Goal: Check status: Check status

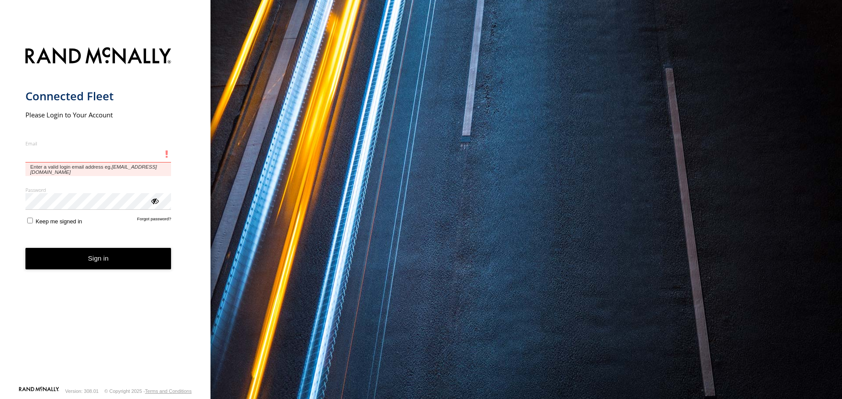
type input "**********"
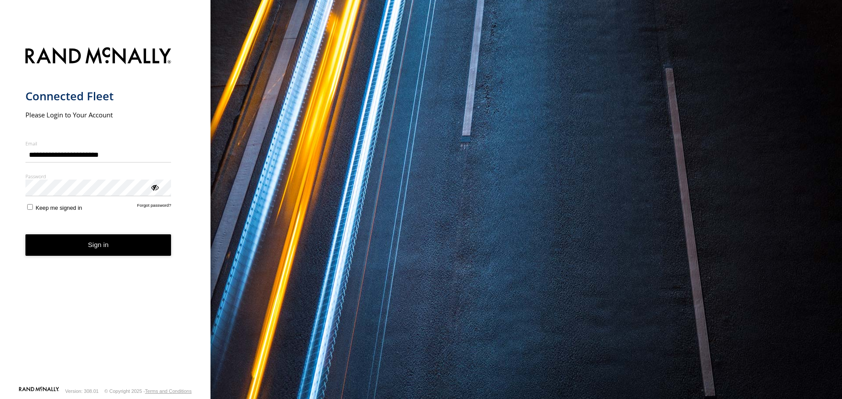
click at [42, 208] on span "Keep me signed in" at bounding box center [59, 208] width 46 height 7
click at [51, 240] on button "Sign in" at bounding box center [98, 245] width 146 height 21
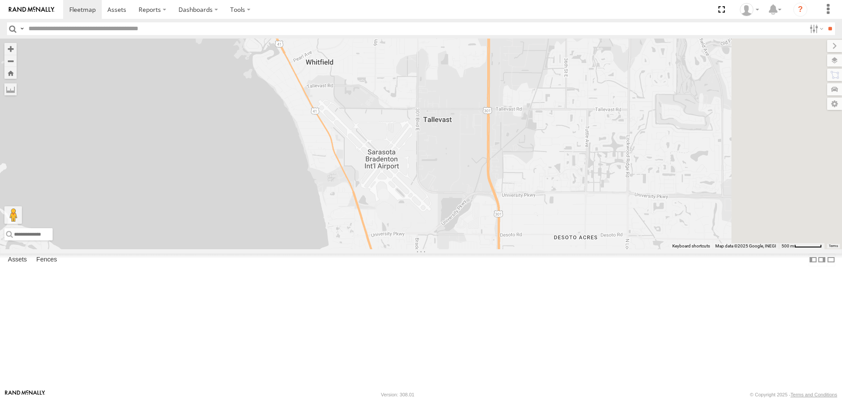
drag, startPoint x: 438, startPoint y: 242, endPoint x: 366, endPoint y: 249, distance: 72.6
click at [366, 249] on div "4 Robert" at bounding box center [421, 144] width 842 height 210
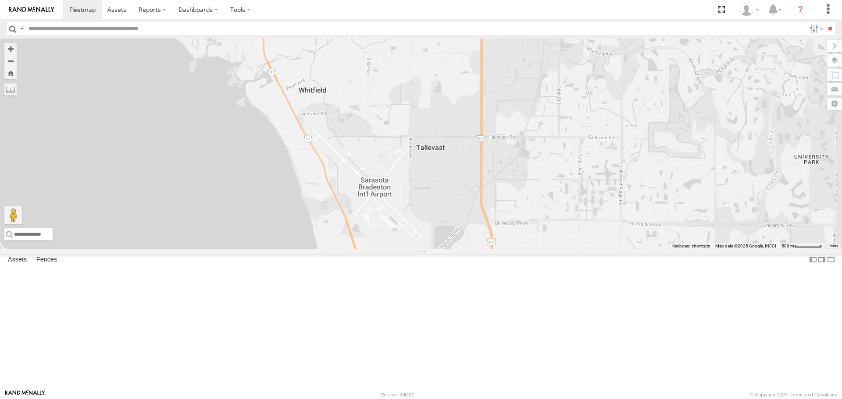
click at [831, 67] on div "4 Robert" at bounding box center [421, 144] width 842 height 210
click at [836, 61] on label at bounding box center [826, 60] width 32 height 12
click at [0, 0] on div "Basemaps" at bounding box center [0, 0] width 0 height 0
click at [0, 0] on label at bounding box center [0, 0] width 0 height 0
click at [0, 0] on span "Roadmap" at bounding box center [0, 0] width 0 height 0
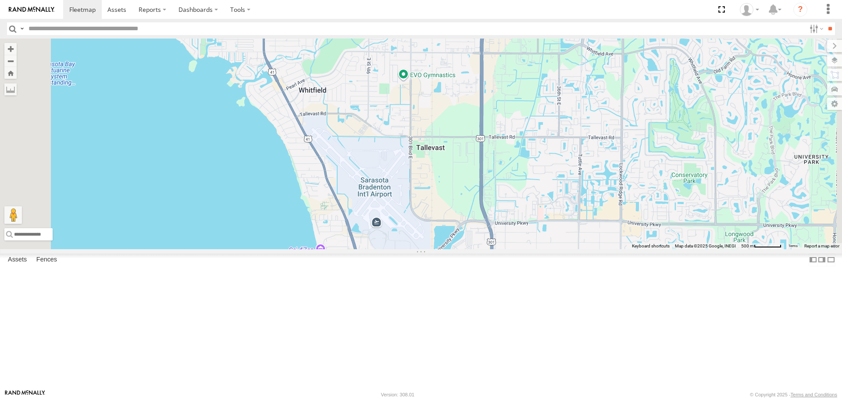
click at [0, 0] on span "Overlays" at bounding box center [0, 0] width 0 height 0
click at [0, 0] on span "Traffic" at bounding box center [0, 0] width 0 height 0
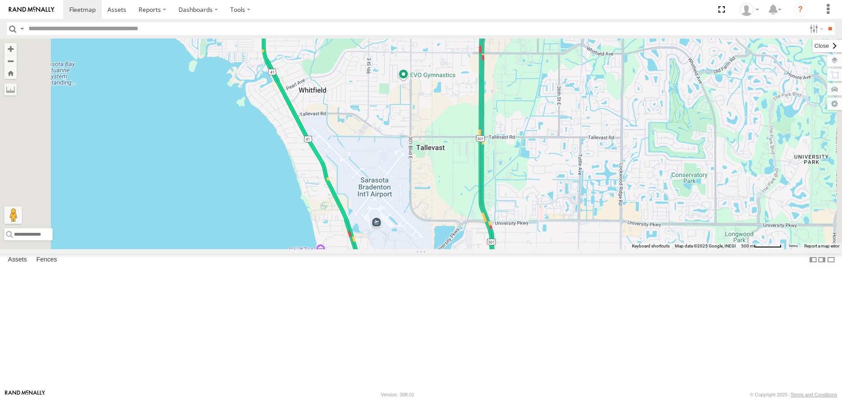
click at [812, 49] on label at bounding box center [826, 46] width 29 height 12
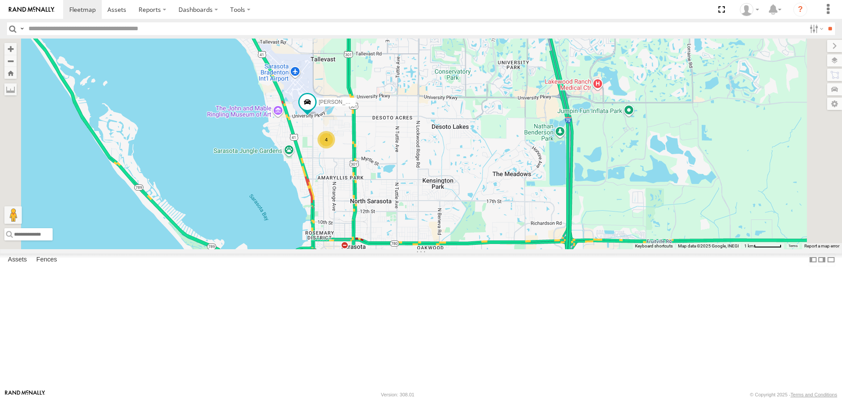
drag, startPoint x: 520, startPoint y: 310, endPoint x: 478, endPoint y: 217, distance: 102.2
click at [478, 217] on div "Robert 4" at bounding box center [421, 144] width 842 height 210
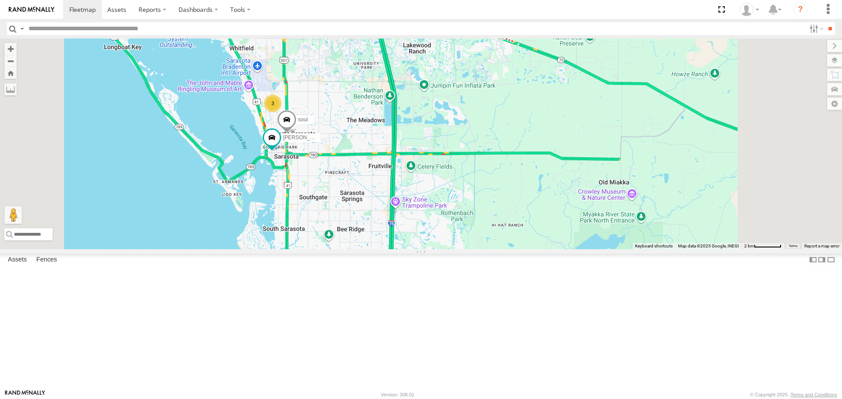
click at [0, 0] on link at bounding box center [0, 0] width 0 height 0
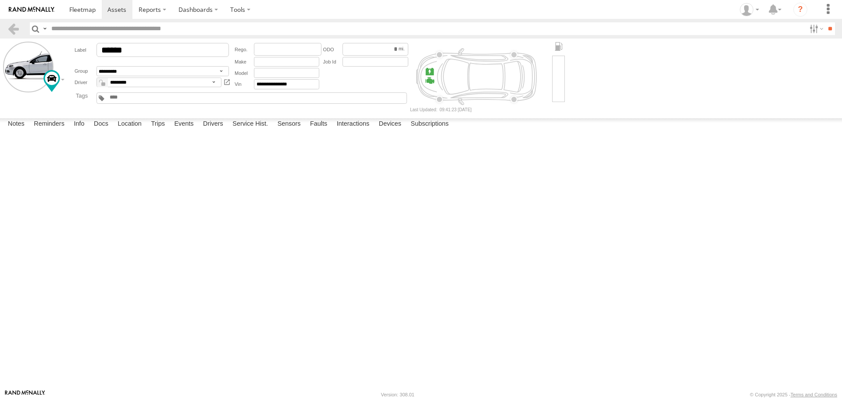
click at [0, 0] on label at bounding box center [0, 0] width 0 height 0
click at [0, 0] on button "Proceed" at bounding box center [0, 0] width 0 height 0
click at [82, 11] on span at bounding box center [82, 9] width 26 height 8
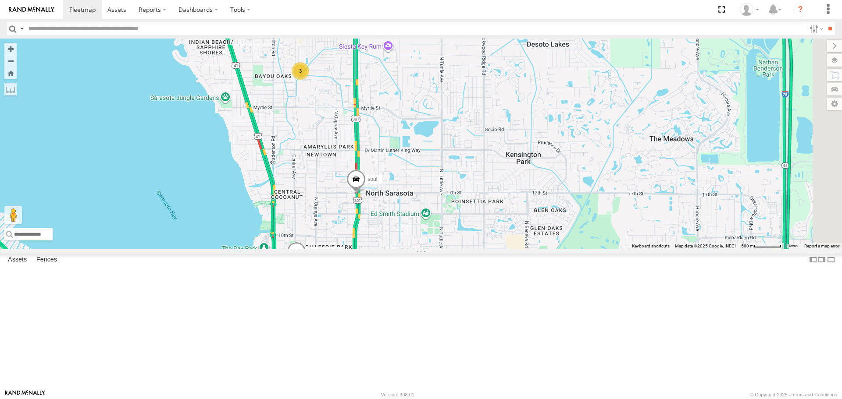
drag, startPoint x: 490, startPoint y: 221, endPoint x: 394, endPoint y: 246, distance: 99.1
click at [394, 246] on div "Tom 3 soul" at bounding box center [421, 144] width 842 height 210
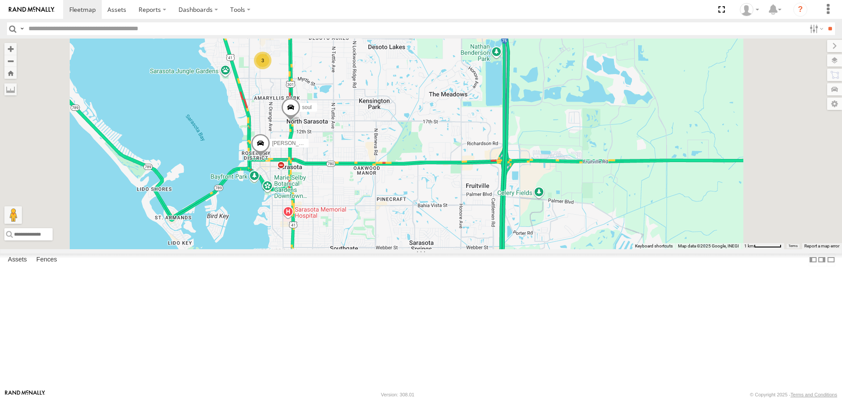
drag, startPoint x: 393, startPoint y: 240, endPoint x: 346, endPoint y: 135, distance: 114.4
click at [346, 136] on div "Tom soul 3" at bounding box center [421, 144] width 842 height 210
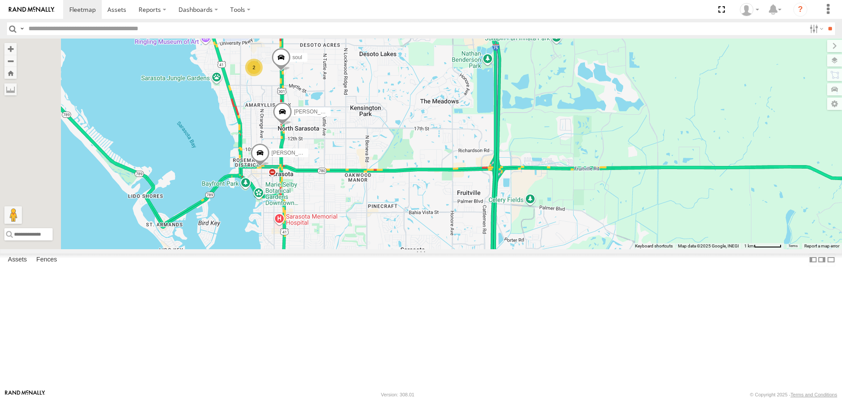
drag, startPoint x: 399, startPoint y: 209, endPoint x: 408, endPoint y: 264, distance: 55.6
click at [408, 249] on div "Tom soul Robert 2" at bounding box center [421, 144] width 842 height 210
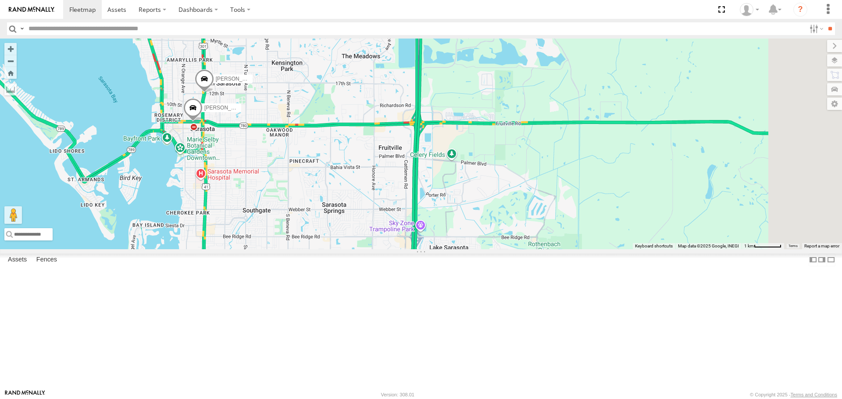
drag, startPoint x: 392, startPoint y: 320, endPoint x: 310, endPoint y: 267, distance: 97.5
click at [310, 249] on div "Tom soul Robert 2" at bounding box center [421, 144] width 842 height 210
click at [0, 0] on link at bounding box center [0, 0] width 0 height 0
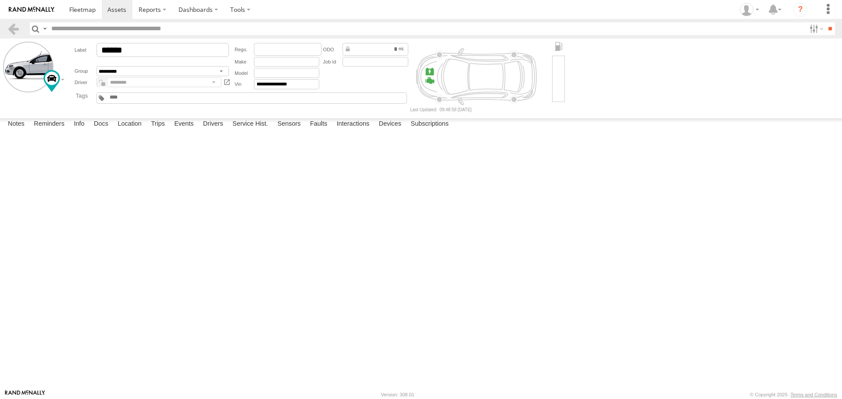
click at [0, 0] on label at bounding box center [0, 0] width 0 height 0
click at [0, 0] on button "Proceed" at bounding box center [0, 0] width 0 height 0
click at [81, 14] on link at bounding box center [82, 9] width 39 height 19
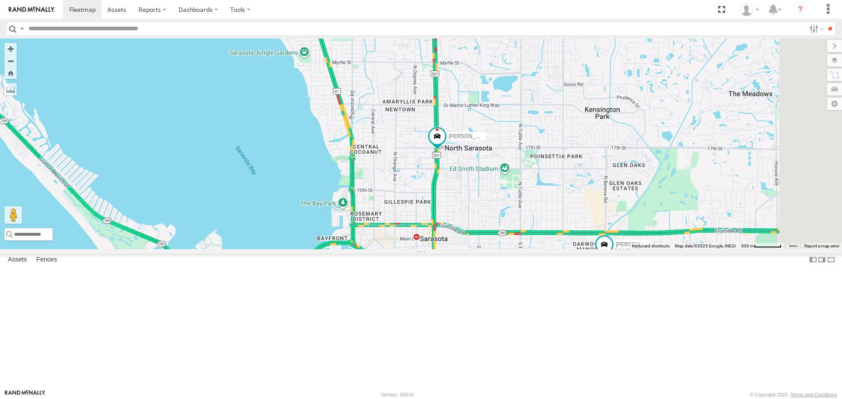
drag, startPoint x: 303, startPoint y: 186, endPoint x: 263, endPoint y: 117, distance: 80.5
click at [263, 117] on div "[PERSON_NAME] [PERSON_NAME] 3" at bounding box center [421, 144] width 842 height 210
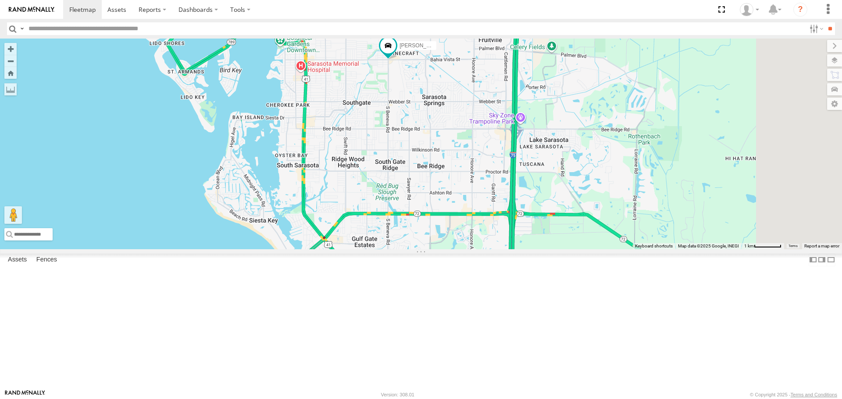
drag, startPoint x: 546, startPoint y: 302, endPoint x: 524, endPoint y: 211, distance: 93.9
click at [524, 211] on div "[PERSON_NAME] [PERSON_NAME] 3" at bounding box center [421, 144] width 842 height 210
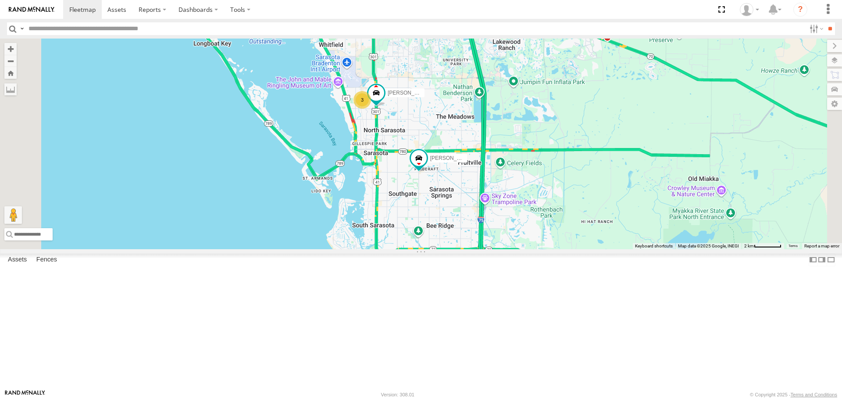
drag, startPoint x: 516, startPoint y: 182, endPoint x: 517, endPoint y: 193, distance: 11.0
click at [517, 193] on div "[PERSON_NAME] [PERSON_NAME] 3" at bounding box center [421, 144] width 842 height 210
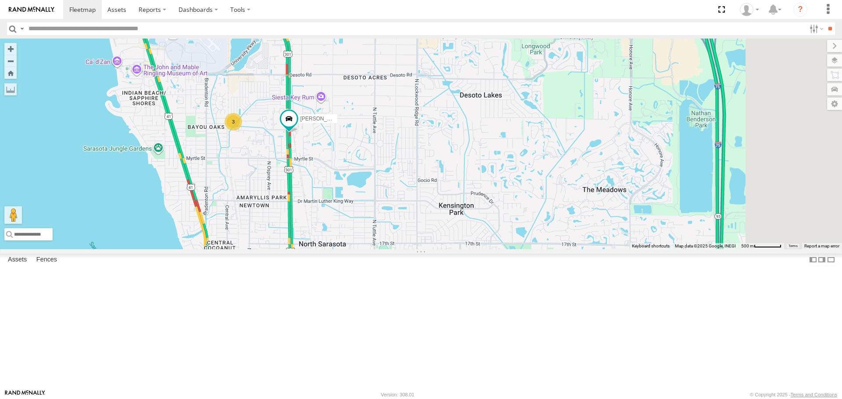
drag, startPoint x: 497, startPoint y: 206, endPoint x: 429, endPoint y: 260, distance: 85.9
click at [429, 249] on div "[PERSON_NAME] [PERSON_NAME] 3" at bounding box center [421, 144] width 842 height 210
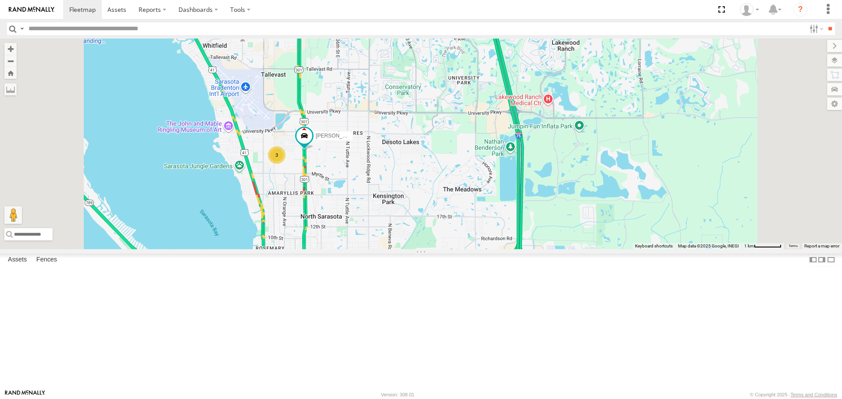
click at [0, 0] on span at bounding box center [0, 0] width 0 height 0
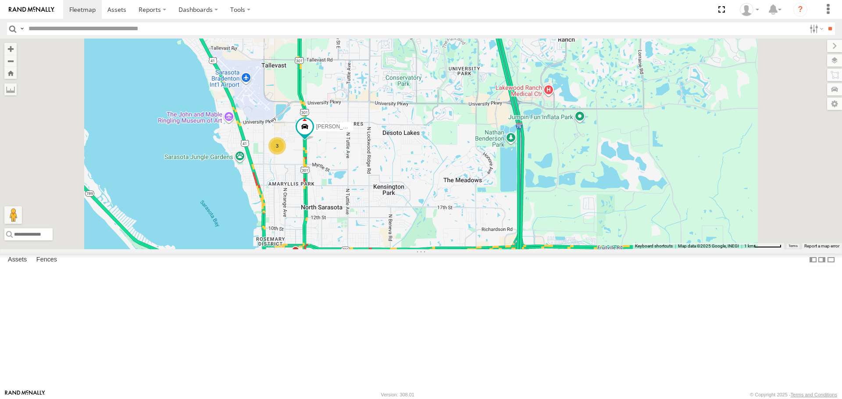
drag, startPoint x: 472, startPoint y: 339, endPoint x: 448, endPoint y: 265, distance: 78.5
click at [448, 249] on div "[PERSON_NAME] [PERSON_NAME] 3" at bounding box center [421, 144] width 842 height 210
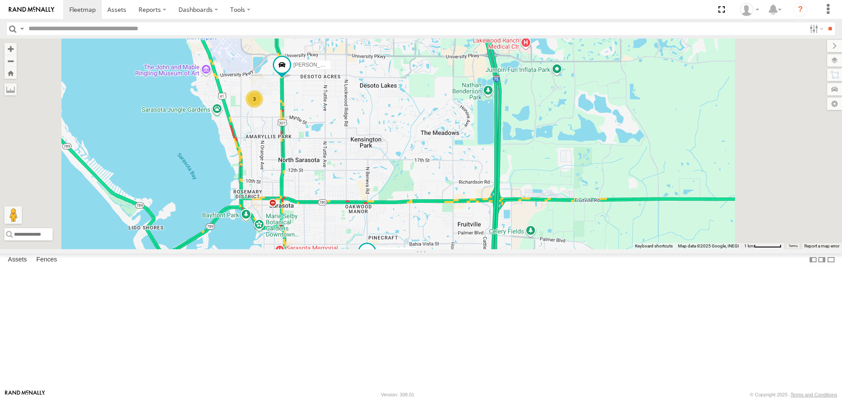
drag, startPoint x: 448, startPoint y: 298, endPoint x: 448, endPoint y: 345, distance: 47.3
click at [448, 249] on div "[PERSON_NAME] [PERSON_NAME] 3" at bounding box center [421, 144] width 842 height 210
click at [396, 249] on div "[PERSON_NAME] [PERSON_NAME] 3" at bounding box center [421, 144] width 842 height 210
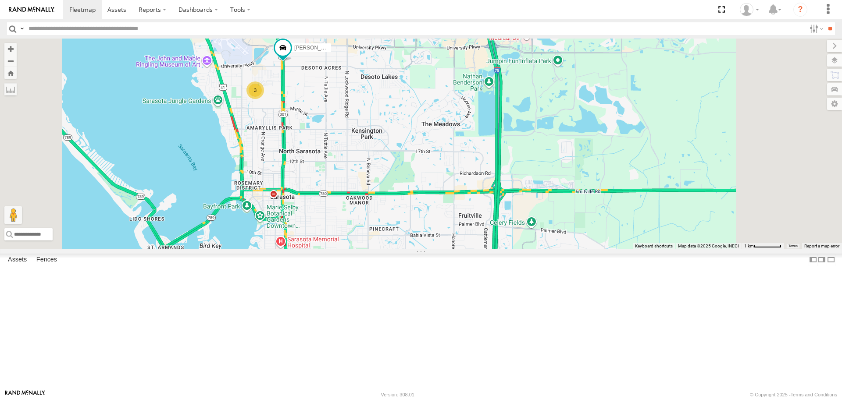
click at [0, 0] on span at bounding box center [0, 0] width 0 height 0
click at [0, 0] on div "[PERSON_NAME] Assets [GEOGRAPHIC_DATA][US_STATE] 27.38542 -82.53085 Video [PERS…" at bounding box center [0, 0] width 0 height 0
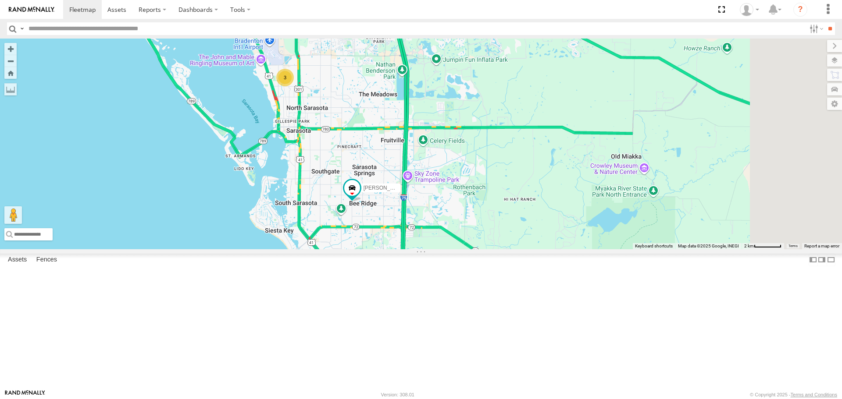
drag, startPoint x: 464, startPoint y: 347, endPoint x: 404, endPoint y: 292, distance: 81.0
click at [406, 249] on div "[PERSON_NAME] [PERSON_NAME] 3" at bounding box center [421, 144] width 842 height 210
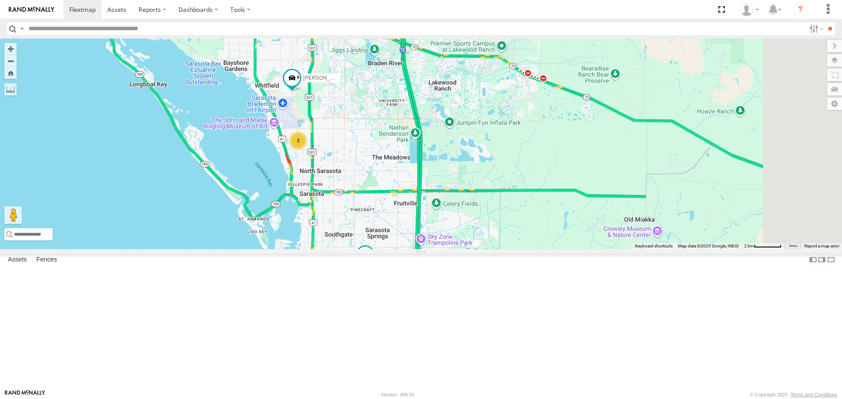
drag, startPoint x: 375, startPoint y: 283, endPoint x: 401, endPoint y: 358, distance: 79.7
click at [401, 249] on div "[PERSON_NAME] [PERSON_NAME] 3" at bounding box center [421, 144] width 842 height 210
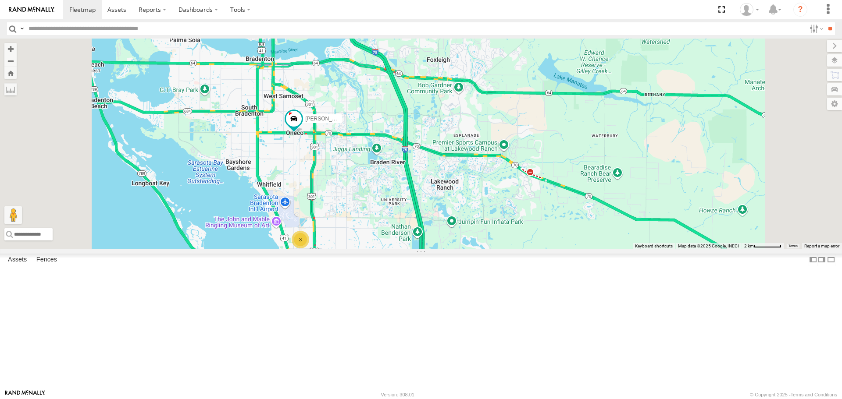
drag, startPoint x: 464, startPoint y: 123, endPoint x: 466, endPoint y: 217, distance: 93.8
click at [466, 217] on div "[PERSON_NAME] 3" at bounding box center [421, 144] width 842 height 210
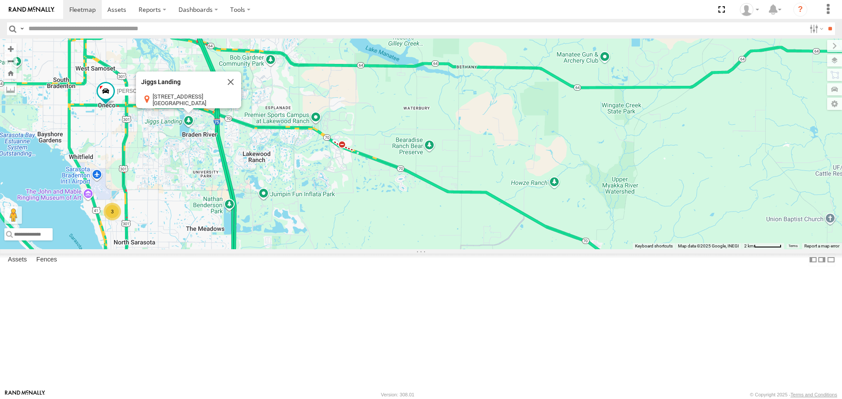
drag, startPoint x: 660, startPoint y: 181, endPoint x: 321, endPoint y: 142, distance: 341.2
click at [321, 142] on div "[PERSON_NAME] 3 [PERSON_NAME] Landing Jiggs Landing [STREET_ADDRESS] View on Go…" at bounding box center [421, 144] width 842 height 210
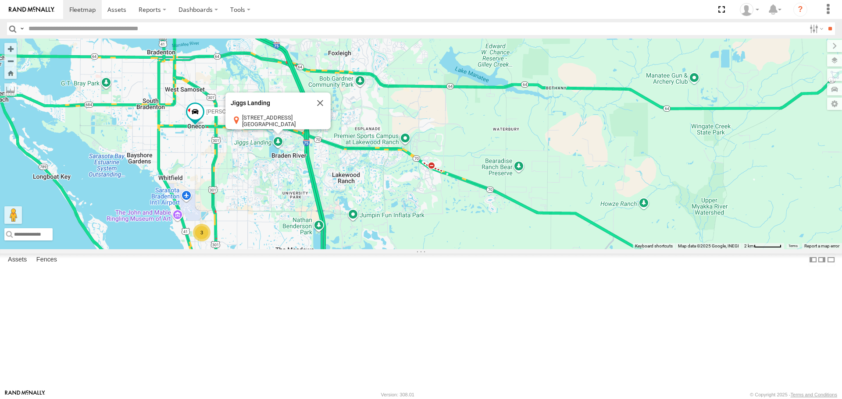
drag, startPoint x: 468, startPoint y: 208, endPoint x: 481, endPoint y: 214, distance: 13.9
click at [481, 214] on div "[PERSON_NAME] 3 [PERSON_NAME] Landing Jiggs Landing [STREET_ADDRESS] View on Go…" at bounding box center [421, 144] width 842 height 210
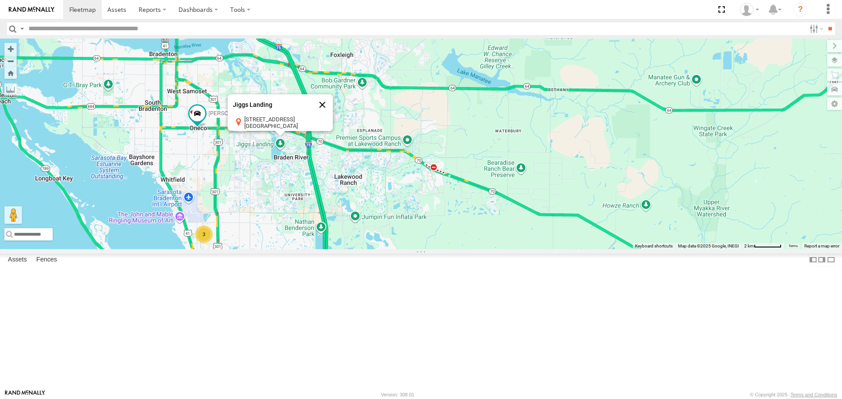
click at [333, 116] on button "Close" at bounding box center [322, 105] width 21 height 21
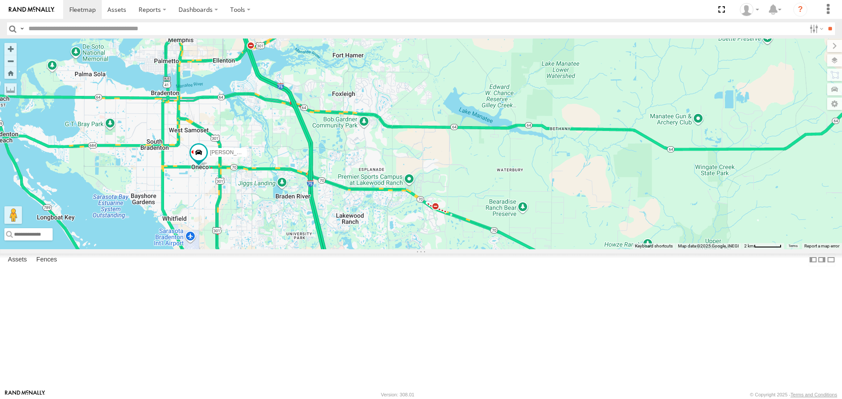
drag, startPoint x: 393, startPoint y: 149, endPoint x: 395, endPoint y: 189, distance: 40.4
click at [395, 189] on div "[PERSON_NAME] 3" at bounding box center [421, 144] width 842 height 210
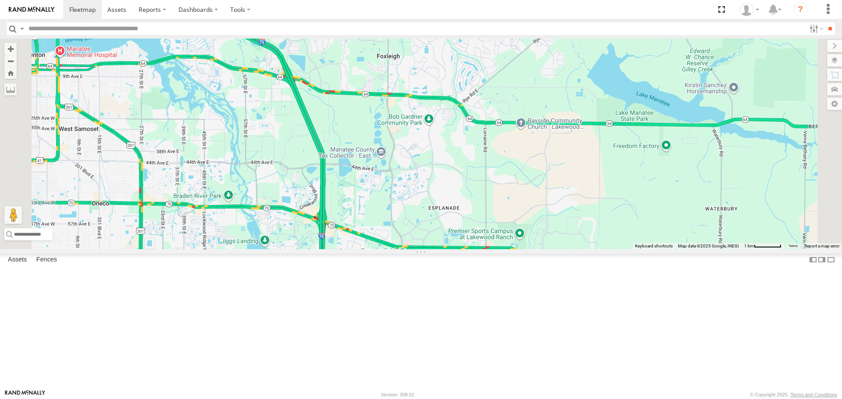
drag, startPoint x: 548, startPoint y: 347, endPoint x: 515, endPoint y: 194, distance: 156.0
click at [512, 202] on div at bounding box center [421, 144] width 842 height 210
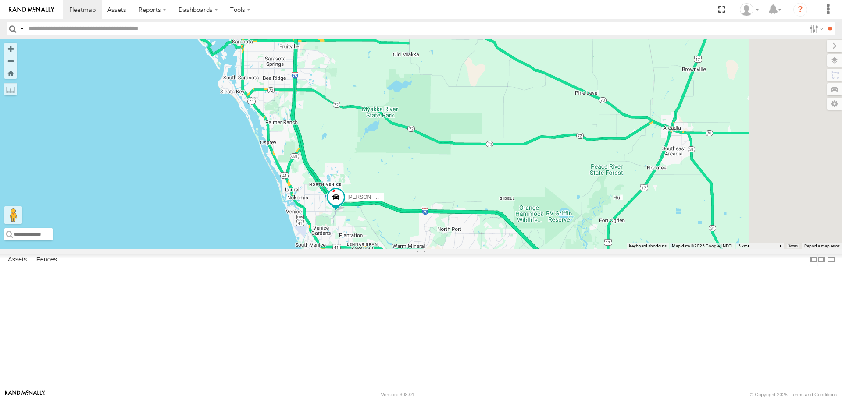
drag, startPoint x: 511, startPoint y: 254, endPoint x: 456, endPoint y: 164, distance: 104.9
click at [457, 166] on div "[PERSON_NAME] 3 [PERSON_NAME]" at bounding box center [421, 144] width 842 height 210
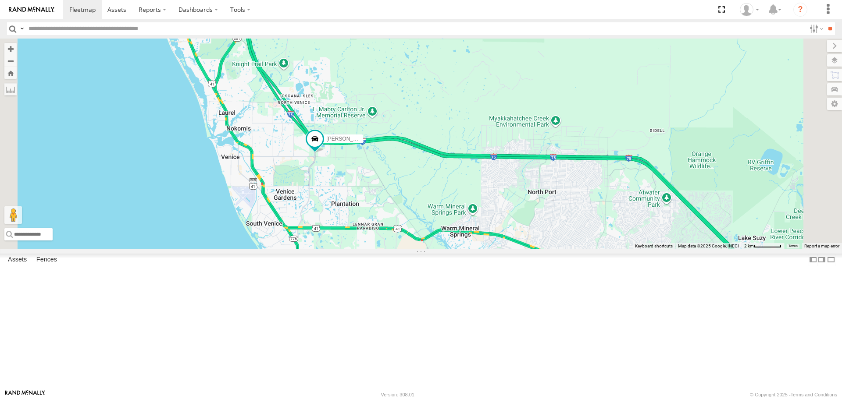
drag, startPoint x: 613, startPoint y: 294, endPoint x: 498, endPoint y: 214, distance: 140.5
click at [498, 214] on div "[PERSON_NAME] [PERSON_NAME]" at bounding box center [421, 144] width 842 height 210
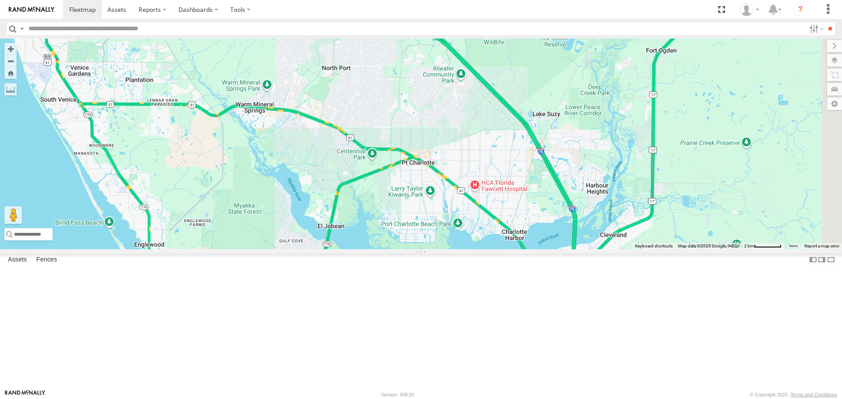
drag, startPoint x: 379, startPoint y: 175, endPoint x: 605, endPoint y: 275, distance: 246.3
click at [605, 249] on div "[PERSON_NAME] [PERSON_NAME]" at bounding box center [421, 144] width 842 height 210
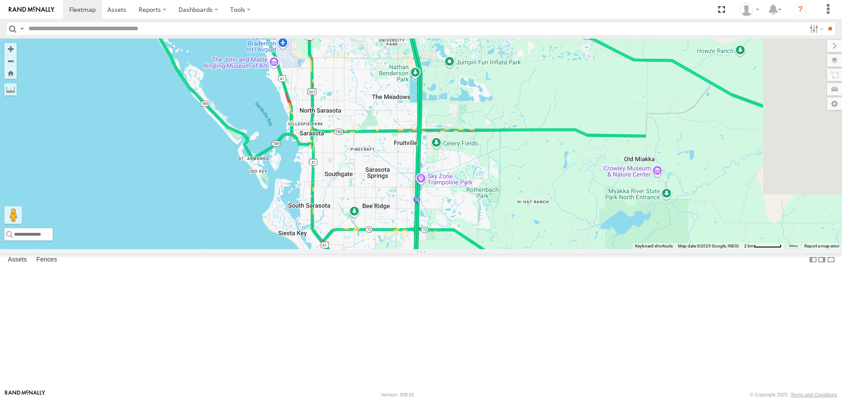
drag, startPoint x: 570, startPoint y: 177, endPoint x: 224, endPoint y: 288, distance: 363.5
click at [224, 249] on div "[PERSON_NAME] [PERSON_NAME]" at bounding box center [421, 144] width 842 height 210
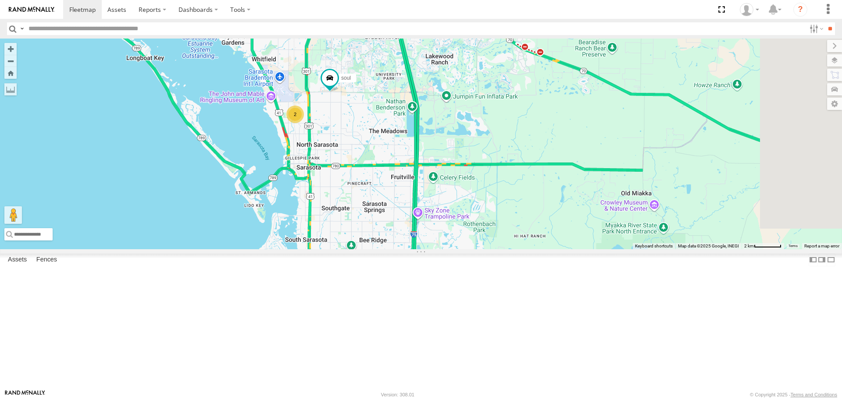
drag, startPoint x: 410, startPoint y: 241, endPoint x: 404, endPoint y: 279, distance: 38.6
click at [404, 249] on div "[PERSON_NAME] [PERSON_NAME] 2 soul" at bounding box center [421, 144] width 842 height 210
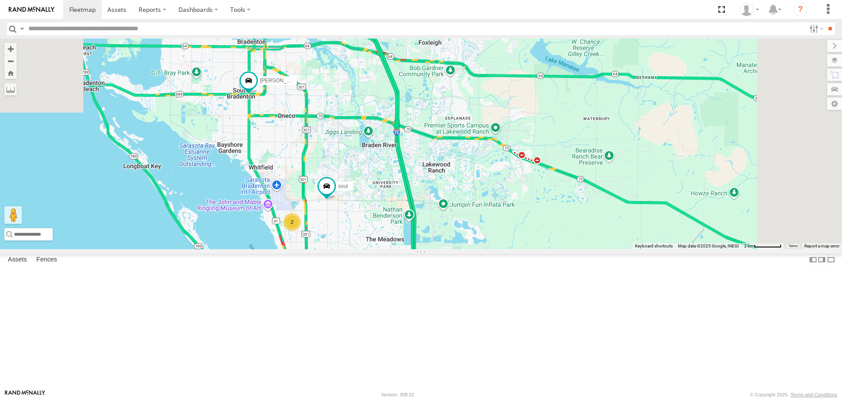
drag, startPoint x: 387, startPoint y: 143, endPoint x: 391, endPoint y: 212, distance: 69.0
click at [391, 212] on div "[PERSON_NAME] [PERSON_NAME] 2 soul" at bounding box center [421, 144] width 842 height 210
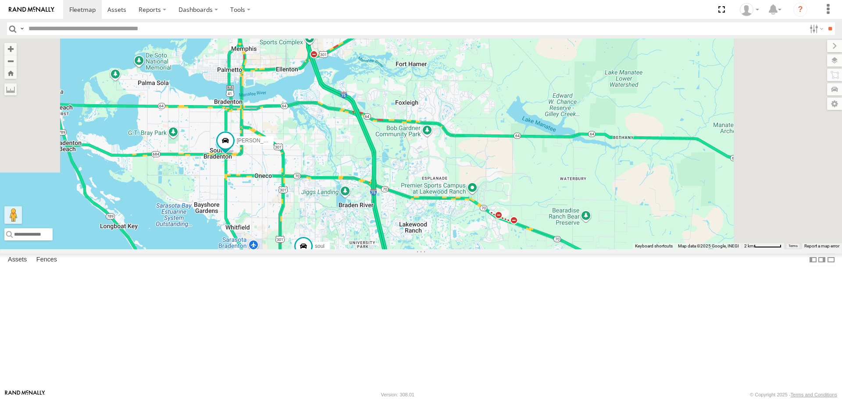
drag, startPoint x: 391, startPoint y: 212, endPoint x: 369, endPoint y: 273, distance: 65.5
click at [369, 249] on div "[PERSON_NAME] [PERSON_NAME] 2 soul" at bounding box center [421, 144] width 842 height 210
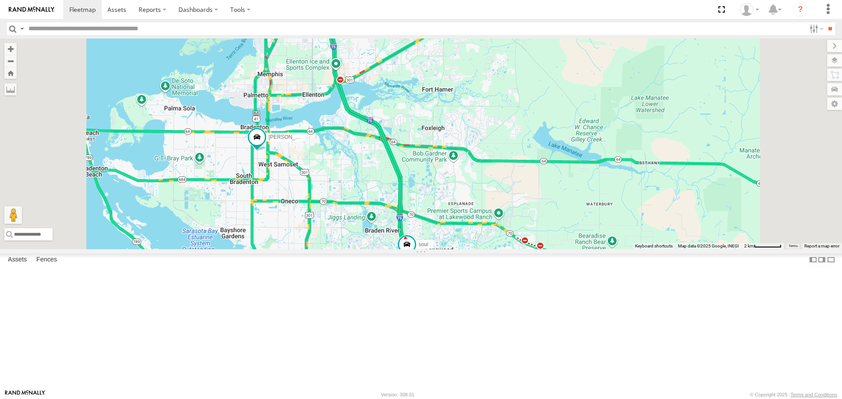
drag, startPoint x: 321, startPoint y: 233, endPoint x: 303, endPoint y: 198, distance: 39.6
click at [303, 198] on div "soul [PERSON_NAME] 2" at bounding box center [421, 144] width 842 height 210
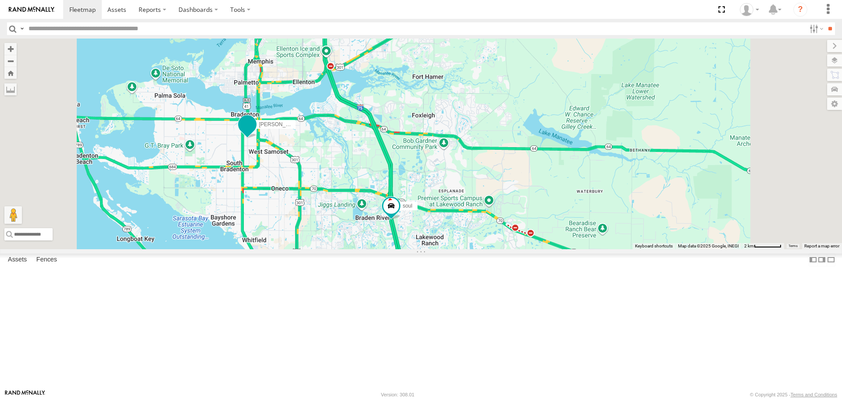
click at [255, 132] on span at bounding box center [247, 125] width 16 height 16
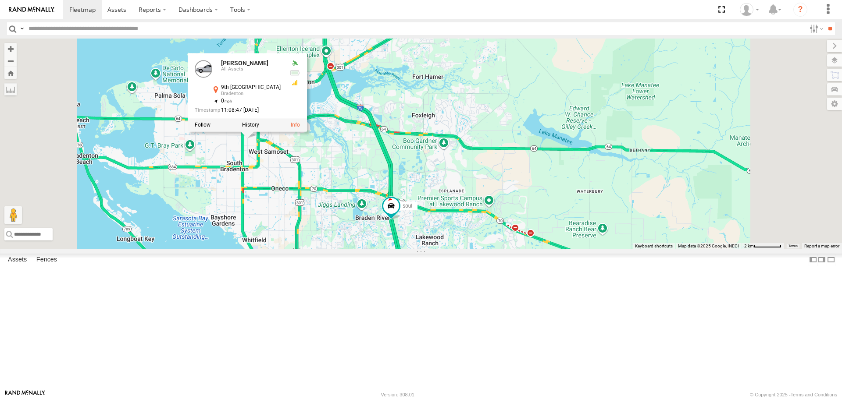
click at [406, 84] on div "soul [PERSON_NAME] 2 [PERSON_NAME] All Assets 9th [GEOGRAPHIC_DATA] 27.48245 , …" at bounding box center [421, 144] width 842 height 210
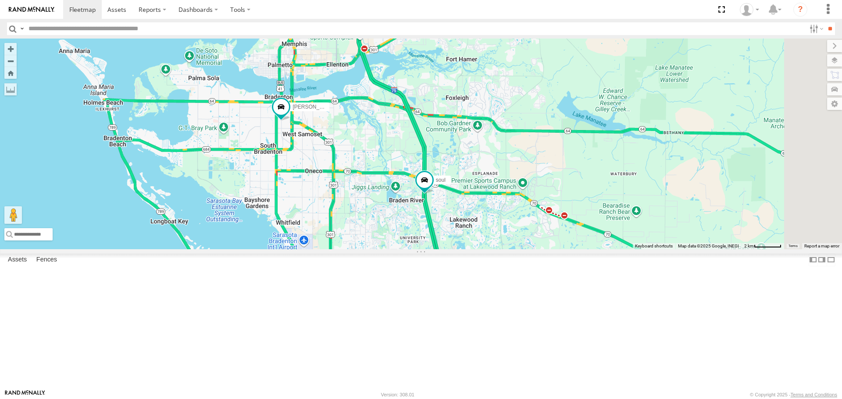
drag, startPoint x: 497, startPoint y: 193, endPoint x: 532, endPoint y: 175, distance: 38.8
click at [532, 175] on div "soul [PERSON_NAME] 2" at bounding box center [421, 144] width 842 height 210
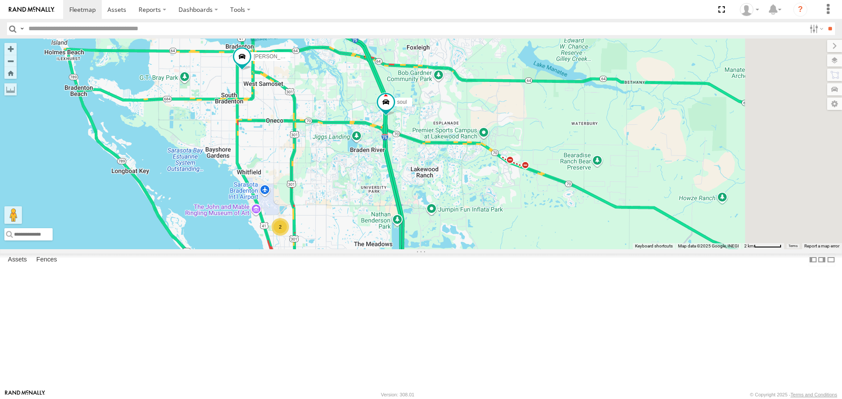
drag, startPoint x: 387, startPoint y: 266, endPoint x: 348, endPoint y: 213, distance: 66.5
click at [348, 213] on div "soul [PERSON_NAME] 2" at bounding box center [421, 144] width 842 height 210
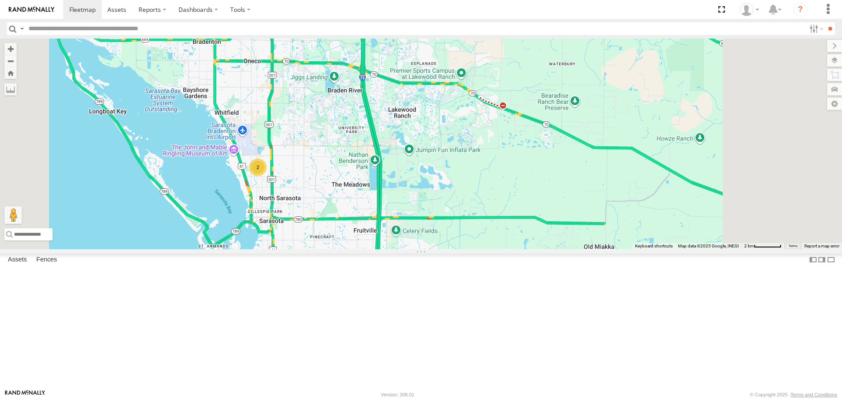
drag, startPoint x: 391, startPoint y: 165, endPoint x: 366, endPoint y: 106, distance: 64.8
click at [368, 109] on div "soul [PERSON_NAME] 2" at bounding box center [421, 144] width 842 height 210
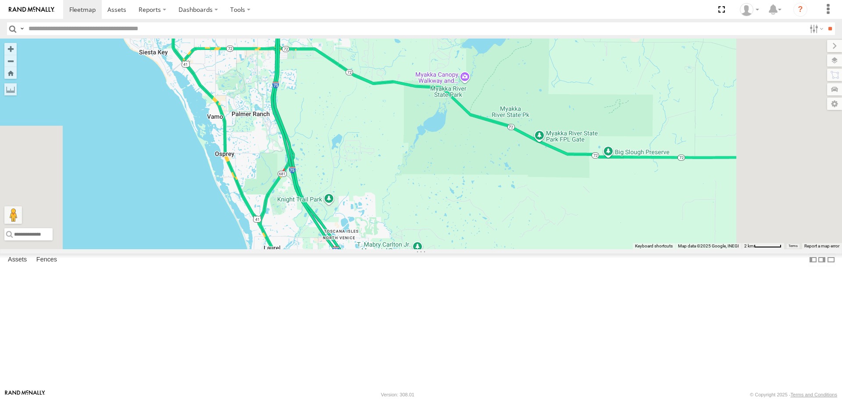
drag, startPoint x: 416, startPoint y: 263, endPoint x: 373, endPoint y: 117, distance: 151.2
click at [377, 127] on div "soul [PERSON_NAME] 2" at bounding box center [421, 144] width 842 height 210
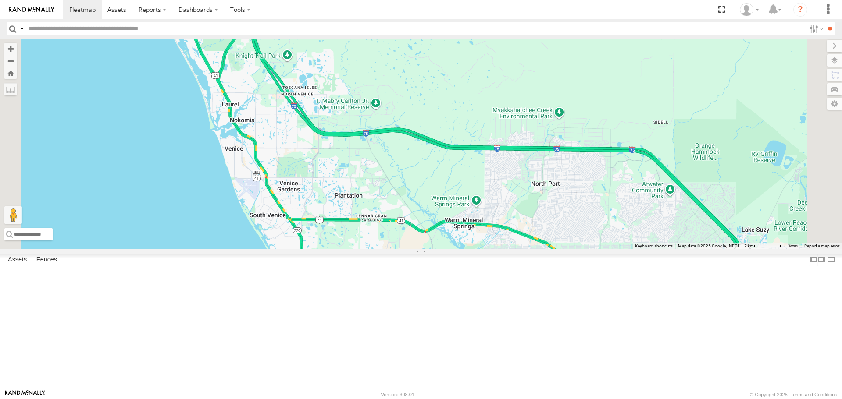
drag, startPoint x: 431, startPoint y: 237, endPoint x: 362, endPoint y: 99, distance: 154.7
click at [370, 108] on div "soul [PERSON_NAME] 2" at bounding box center [421, 144] width 842 height 210
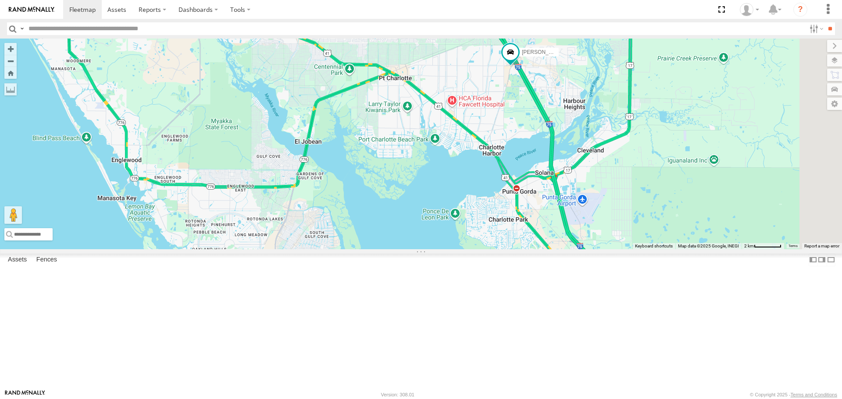
drag, startPoint x: 587, startPoint y: 141, endPoint x: 428, endPoint y: 143, distance: 158.3
click at [429, 143] on div "soul [PERSON_NAME] 2 [PERSON_NAME]" at bounding box center [421, 144] width 842 height 210
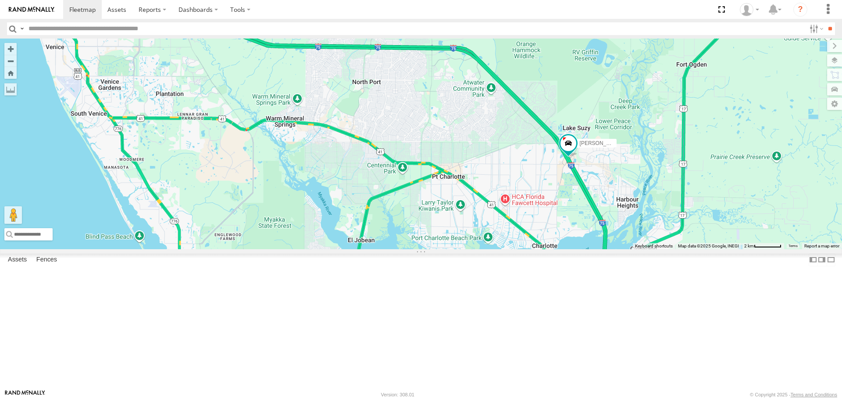
drag, startPoint x: 498, startPoint y: 225, endPoint x: 538, endPoint y: 274, distance: 63.9
click at [538, 249] on div "soul [PERSON_NAME] 2 [PERSON_NAME]" at bounding box center [421, 144] width 842 height 210
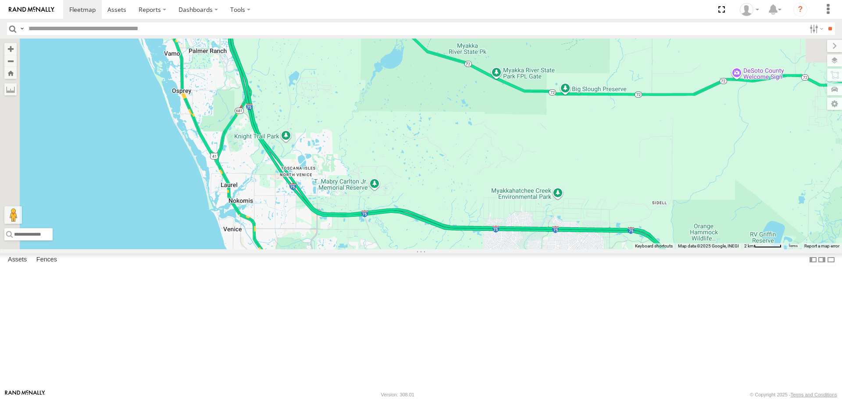
drag, startPoint x: 379, startPoint y: 108, endPoint x: 393, endPoint y: 113, distance: 14.3
click at [393, 113] on div "soul [PERSON_NAME] 2 [PERSON_NAME]" at bounding box center [421, 144] width 842 height 210
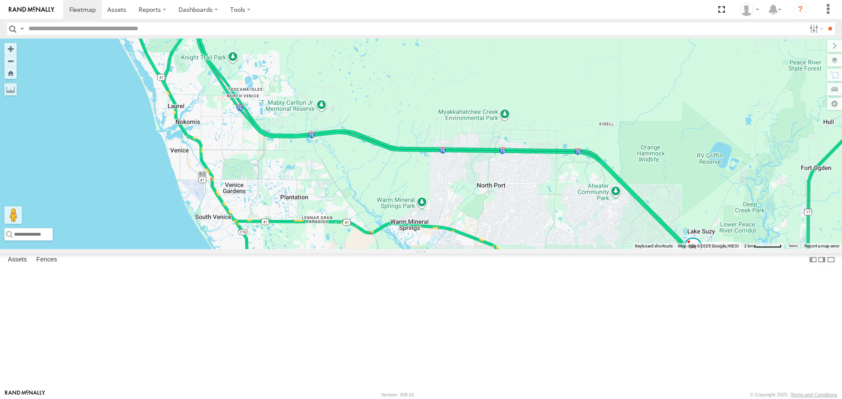
drag, startPoint x: 462, startPoint y: 226, endPoint x: 375, endPoint y: 157, distance: 111.1
click at [375, 157] on div "soul [PERSON_NAME] 2 [PERSON_NAME]" at bounding box center [421, 144] width 842 height 210
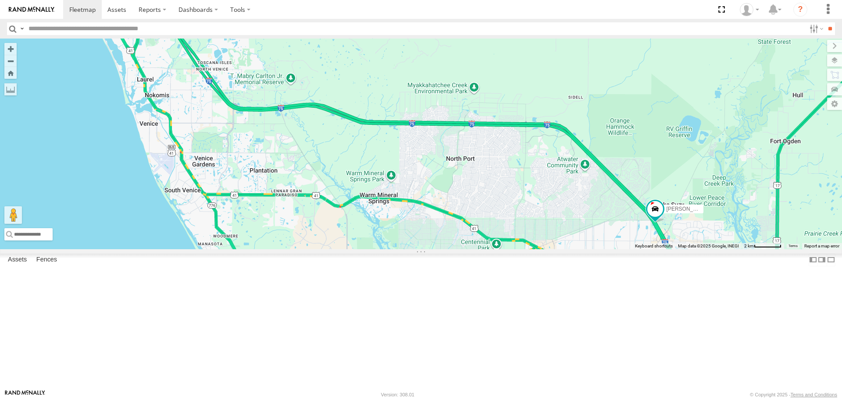
drag, startPoint x: 274, startPoint y: 203, endPoint x: 362, endPoint y: 266, distance: 107.2
click at [362, 249] on div "[PERSON_NAME]" at bounding box center [421, 144] width 842 height 210
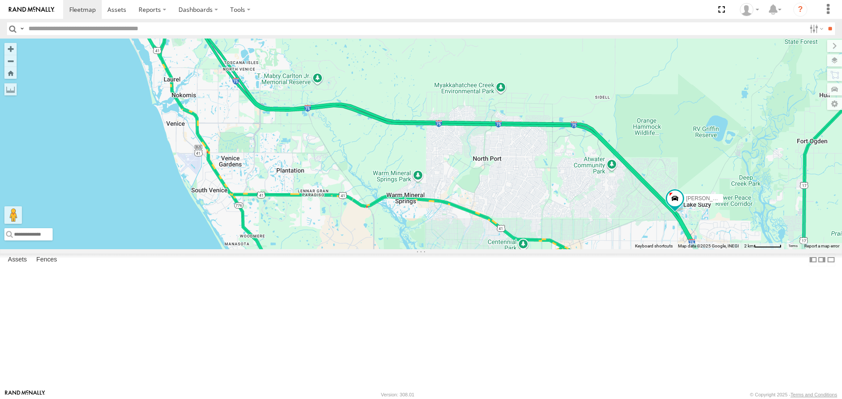
drag, startPoint x: 311, startPoint y: 168, endPoint x: 338, endPoint y: 168, distance: 27.2
click at [338, 168] on div "[PERSON_NAME]" at bounding box center [421, 144] width 842 height 210
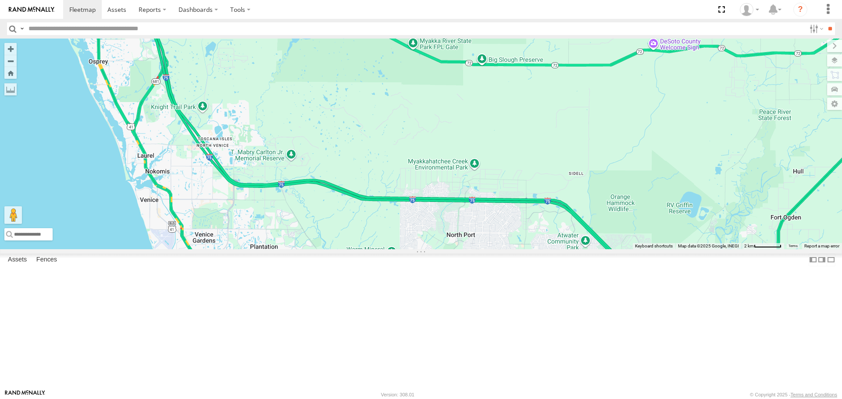
drag, startPoint x: 338, startPoint y: 168, endPoint x: 314, endPoint y: 249, distance: 84.1
click at [314, 249] on div "[PERSON_NAME]" at bounding box center [421, 144] width 842 height 210
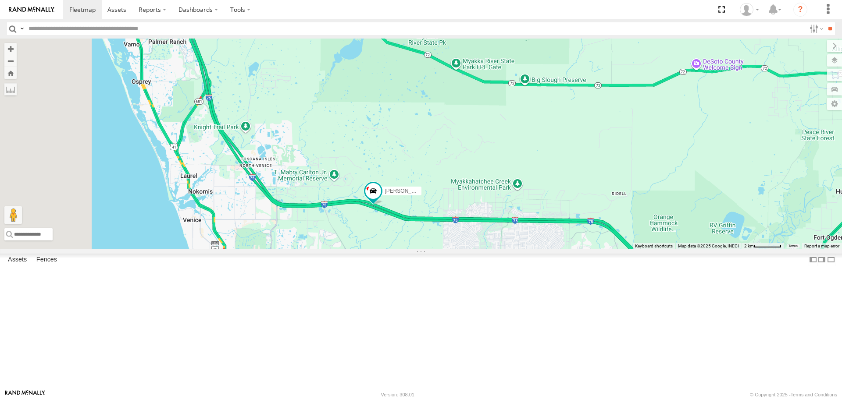
drag, startPoint x: 350, startPoint y: 153, endPoint x: 385, endPoint y: 172, distance: 39.2
click at [385, 172] on div "[PERSON_NAME]" at bounding box center [421, 144] width 842 height 210
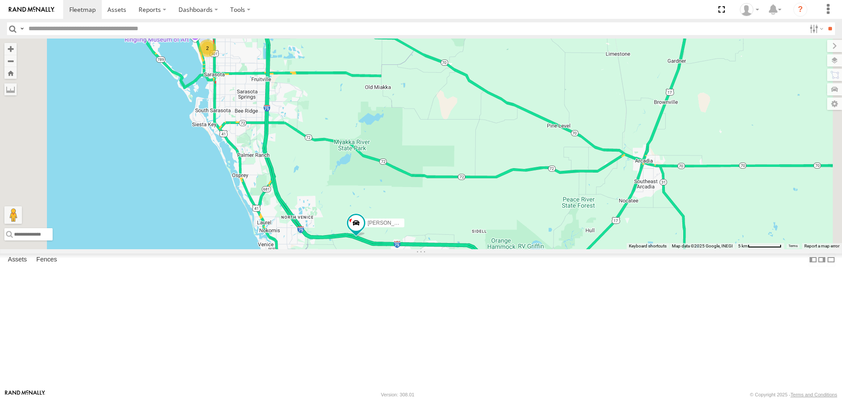
drag, startPoint x: 366, startPoint y: 138, endPoint x: 398, endPoint y: 231, distance: 97.7
click at [398, 231] on div "[PERSON_NAME] 2" at bounding box center [421, 144] width 842 height 210
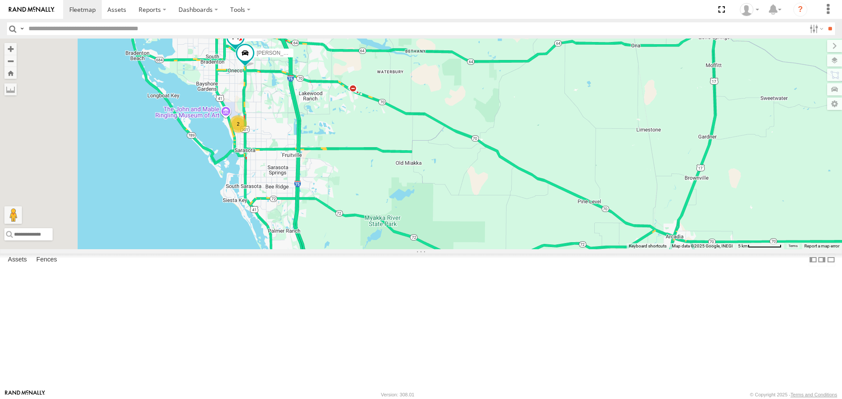
drag, startPoint x: 352, startPoint y: 173, endPoint x: 384, endPoint y: 225, distance: 60.4
click at [384, 225] on div "[PERSON_NAME] 2 soul [PERSON_NAME]" at bounding box center [421, 144] width 842 height 210
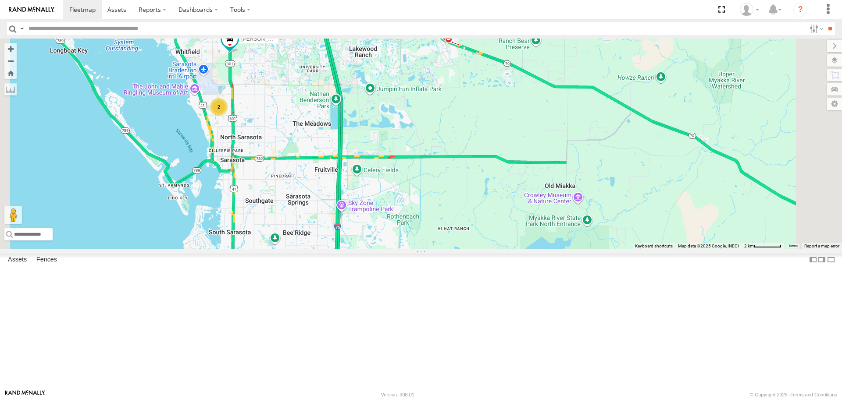
drag, startPoint x: 364, startPoint y: 221, endPoint x: 362, endPoint y: 181, distance: 39.5
click at [362, 181] on div "soul [PERSON_NAME] 2" at bounding box center [421, 144] width 842 height 210
